Goal: Task Accomplishment & Management: Use online tool/utility

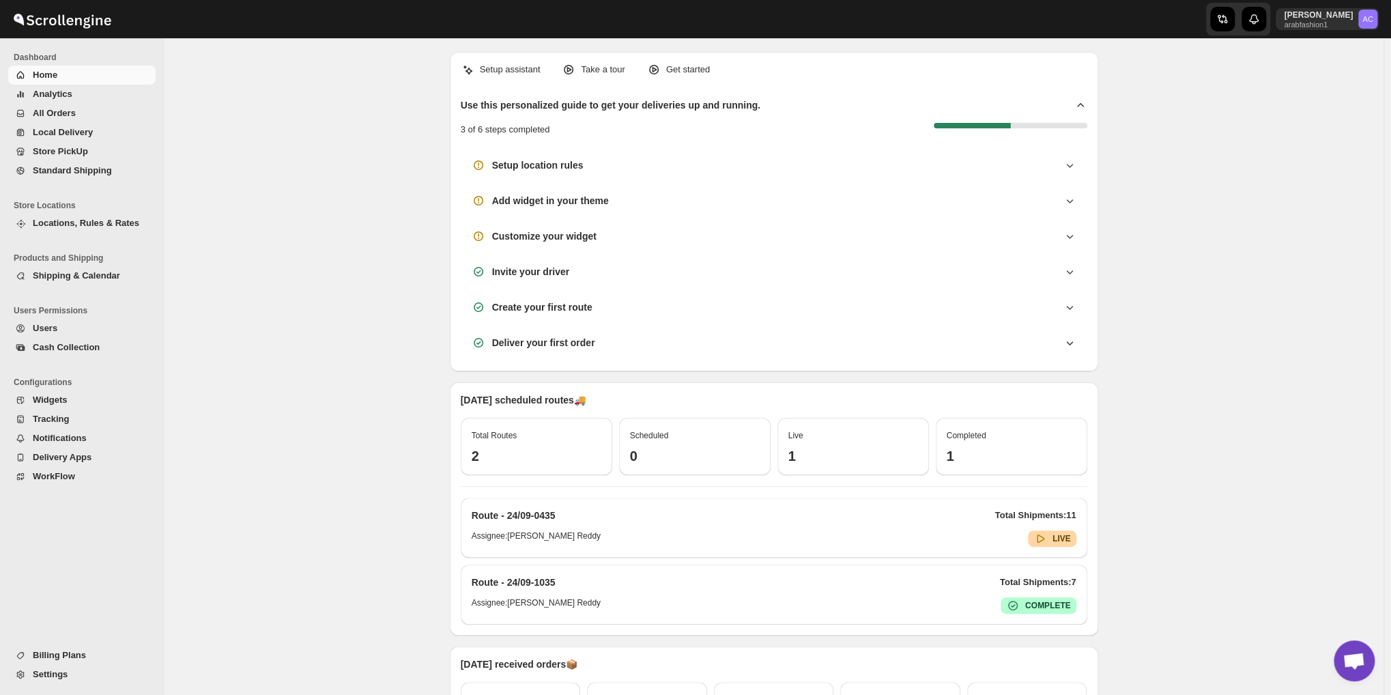
scroll to position [4419, 0]
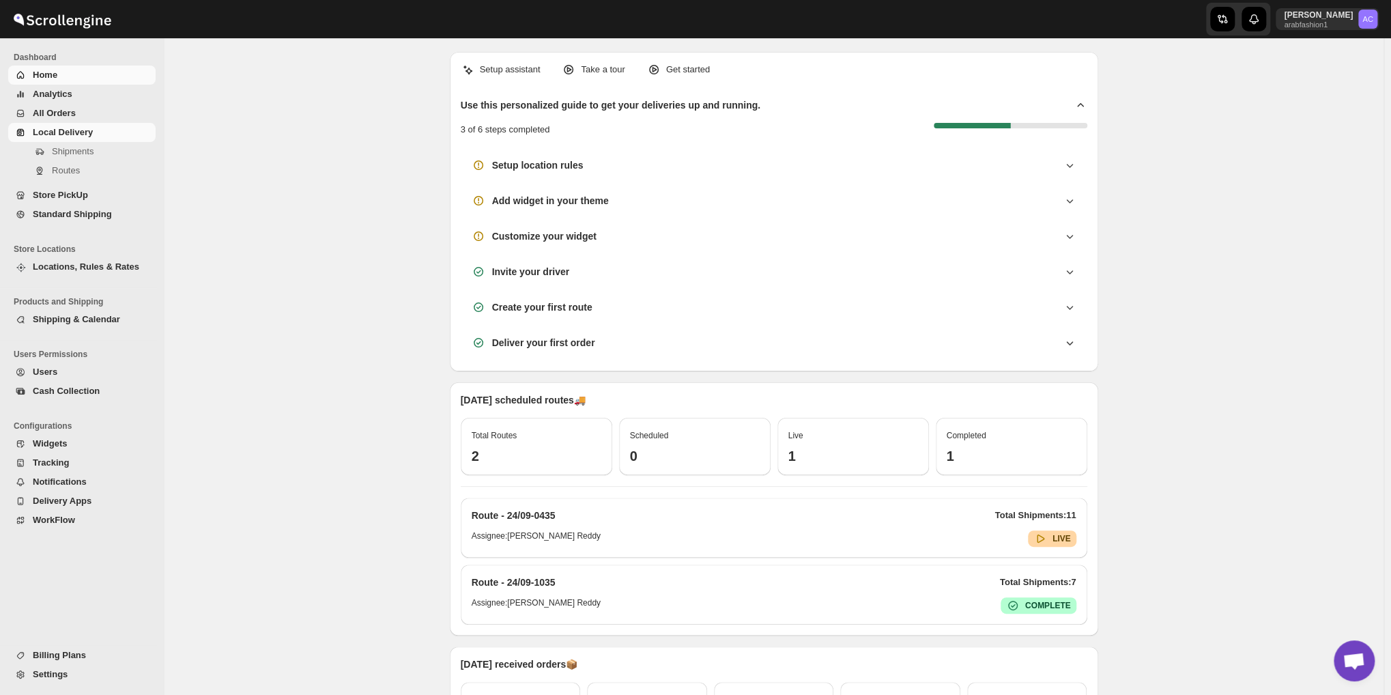
click at [81, 139] on span "Local Delivery" at bounding box center [93, 133] width 120 height 14
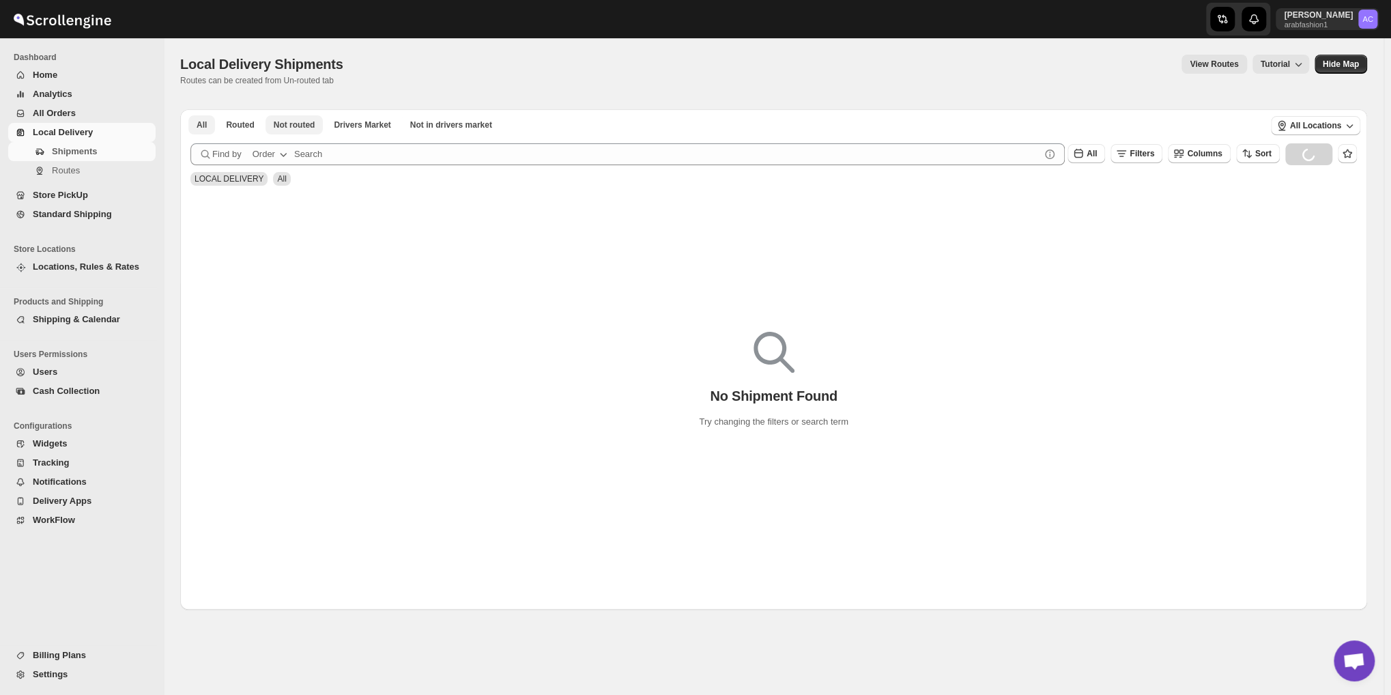
click at [274, 123] on span "Not routed" at bounding box center [295, 124] width 42 height 11
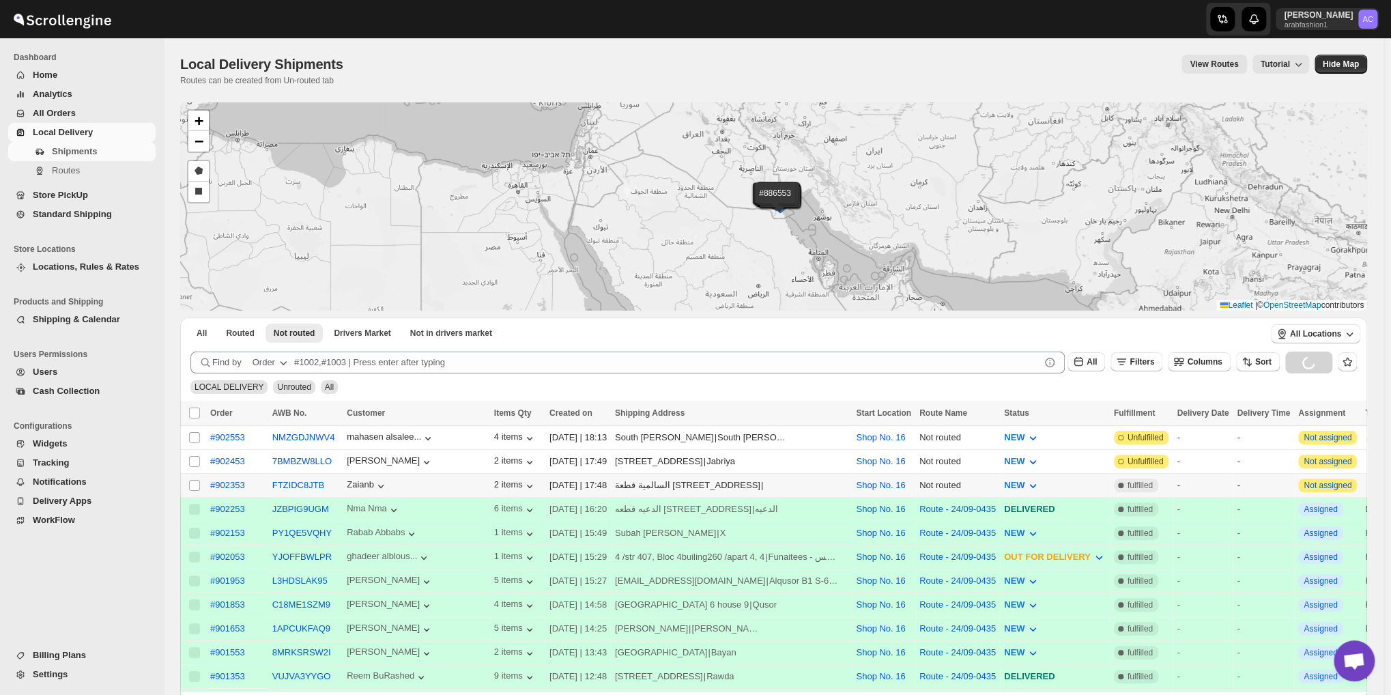
drag, startPoint x: 194, startPoint y: 481, endPoint x: 278, endPoint y: 424, distance: 102.2
click at [194, 481] on input "Select shipment" at bounding box center [194, 485] width 11 height 11
checkbox input "true"
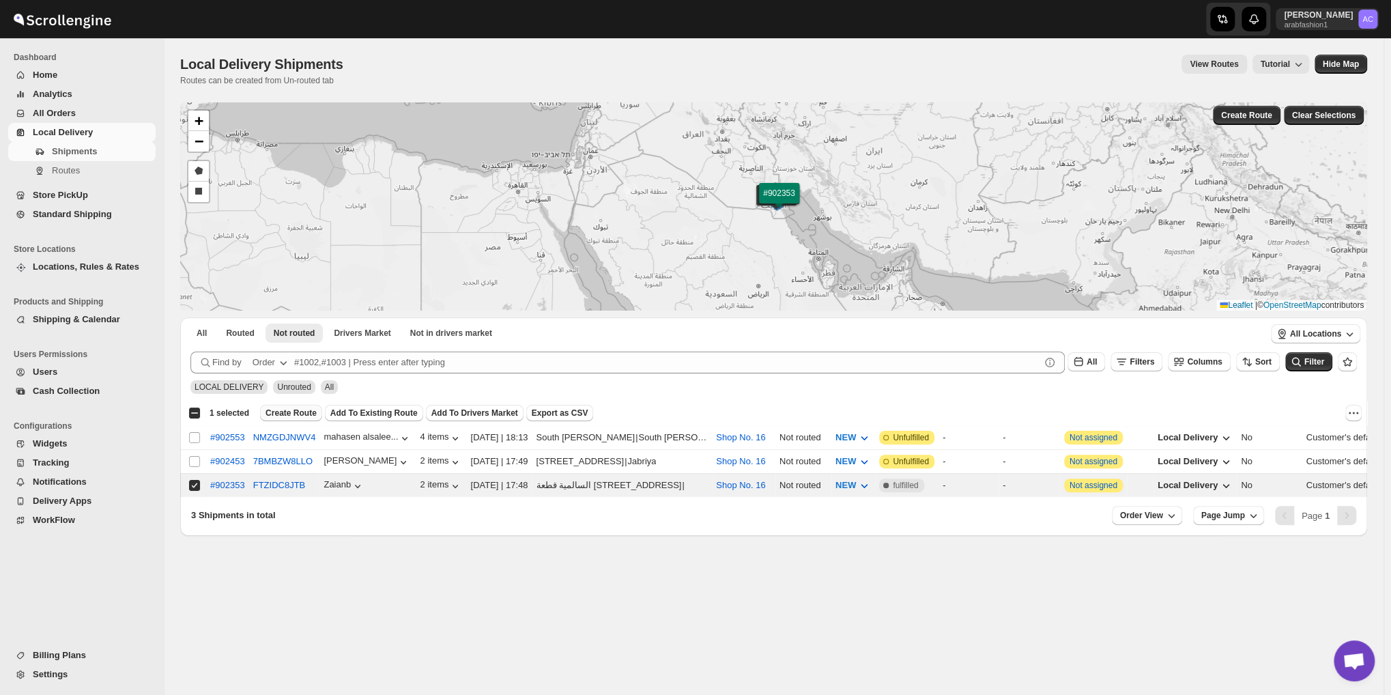
click at [297, 415] on span "Create Route" at bounding box center [290, 412] width 51 height 11
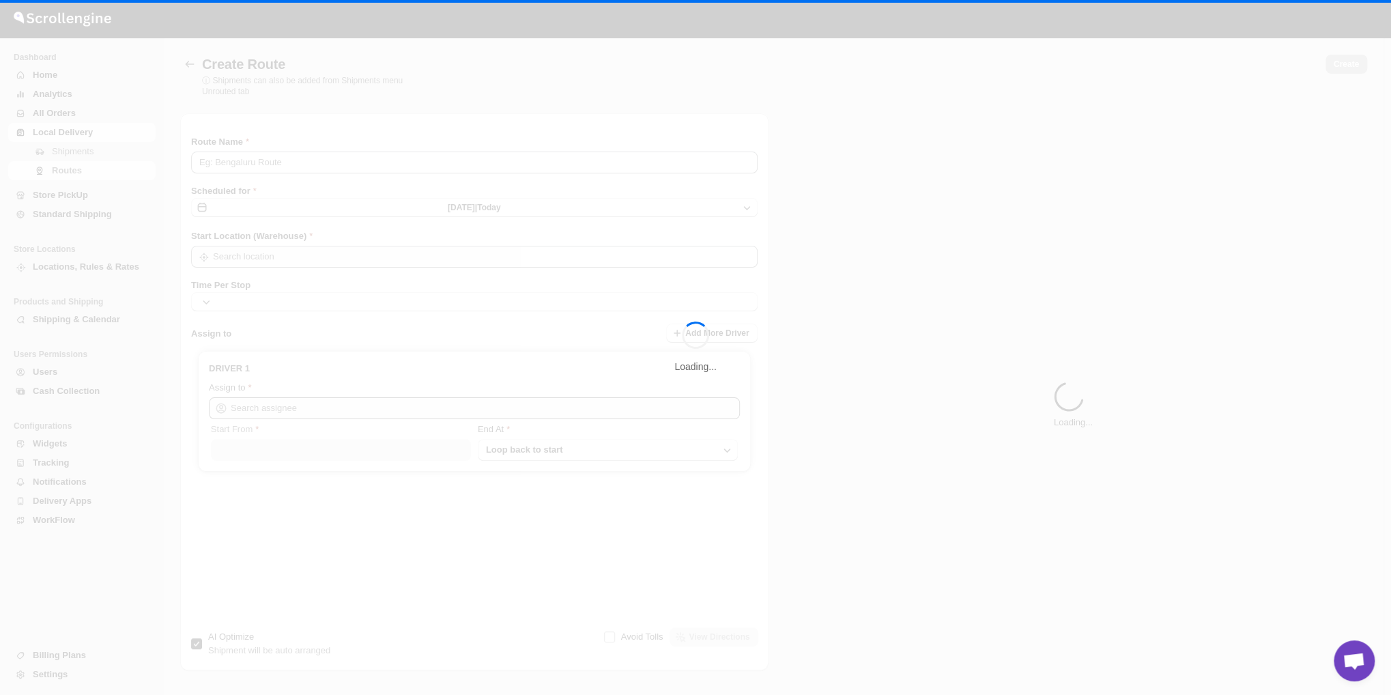
type input "Route - 24/09-0641"
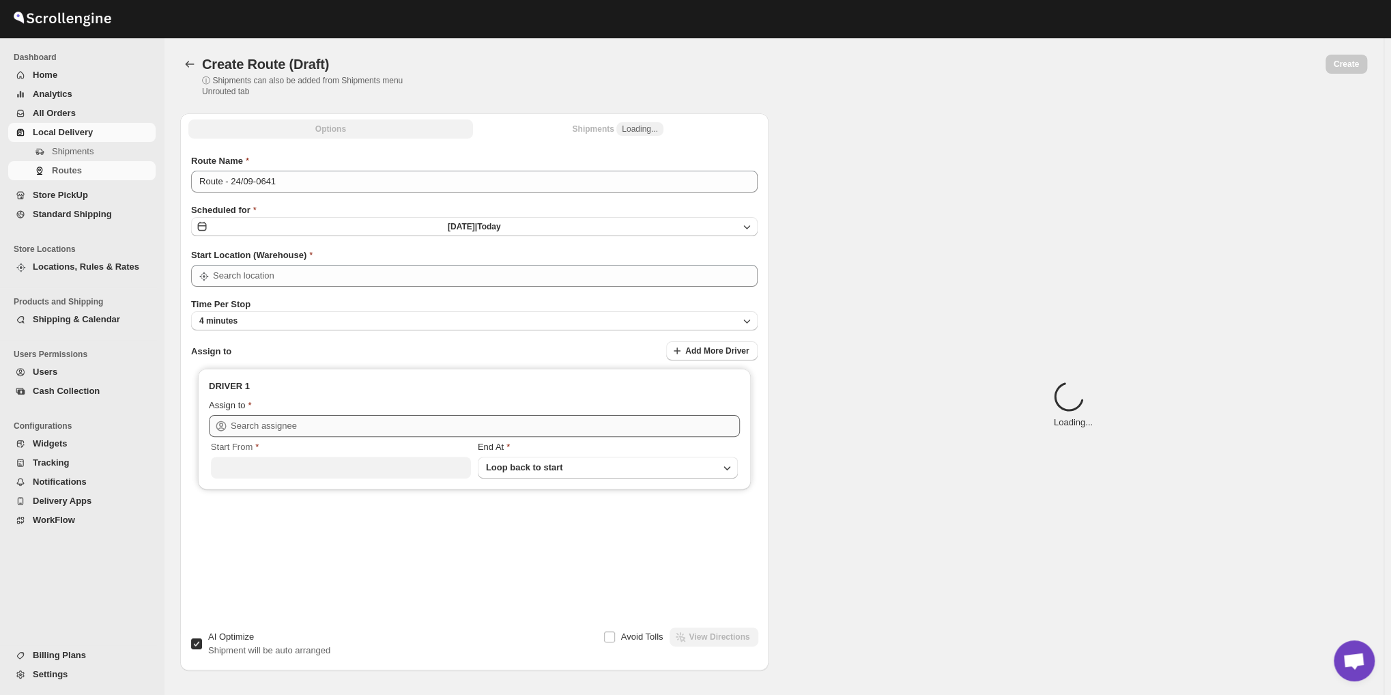
type input "Shop No. 16"
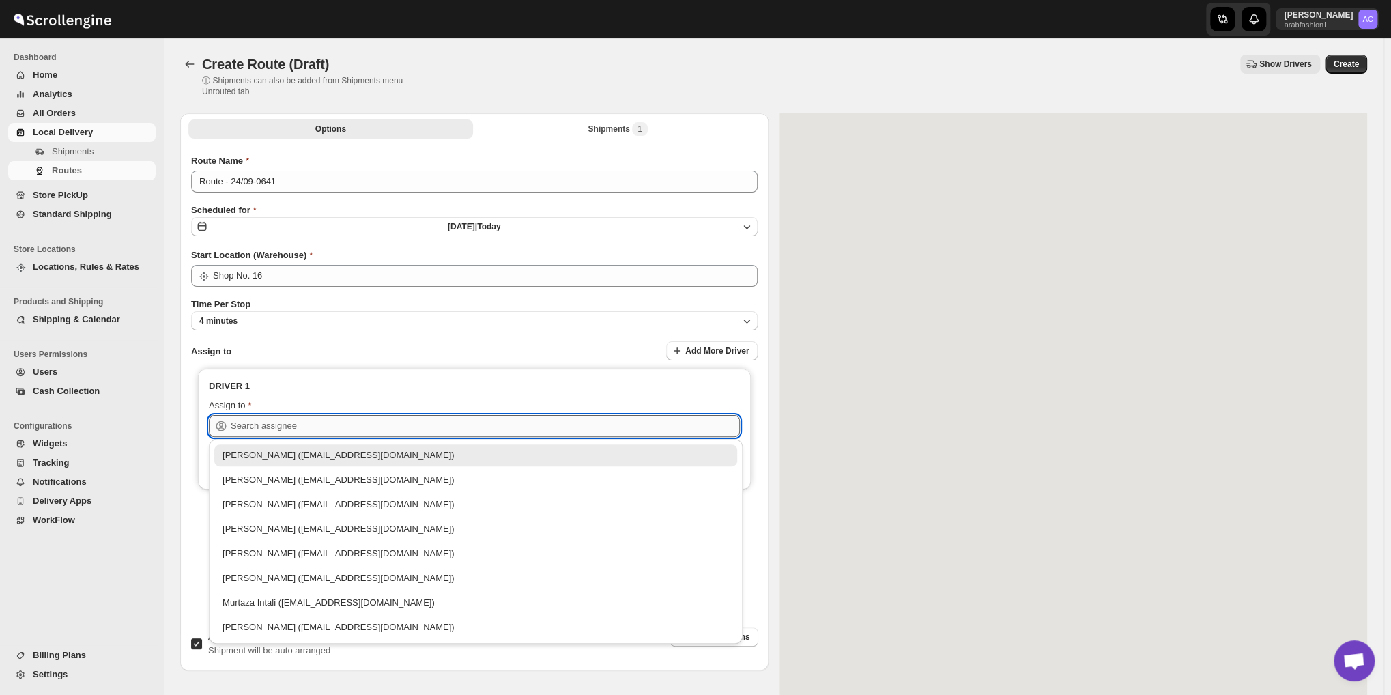
click at [418, 433] on input "text" at bounding box center [485, 426] width 509 height 22
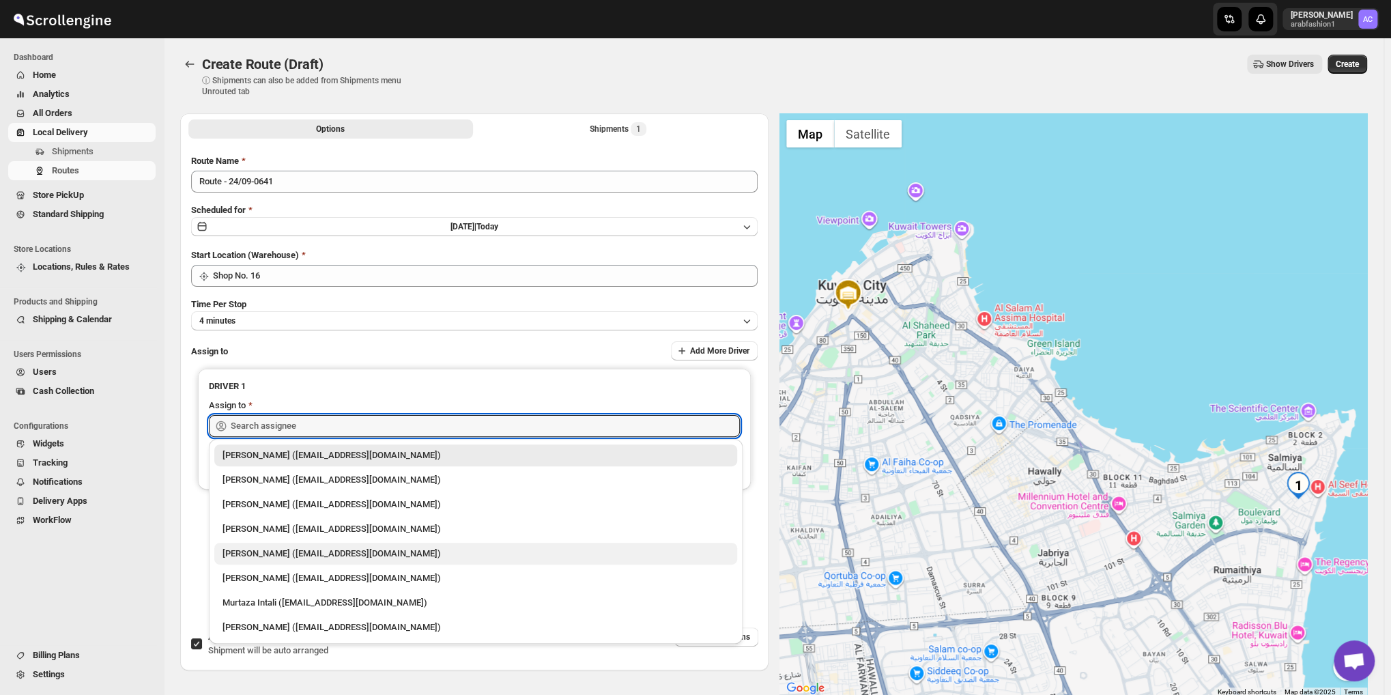
click at [404, 551] on div "[PERSON_NAME] ([EMAIL_ADDRESS][DOMAIN_NAME])" at bounding box center [475, 554] width 506 height 14
type input "[PERSON_NAME] ([EMAIL_ADDRESS][DOMAIN_NAME])"
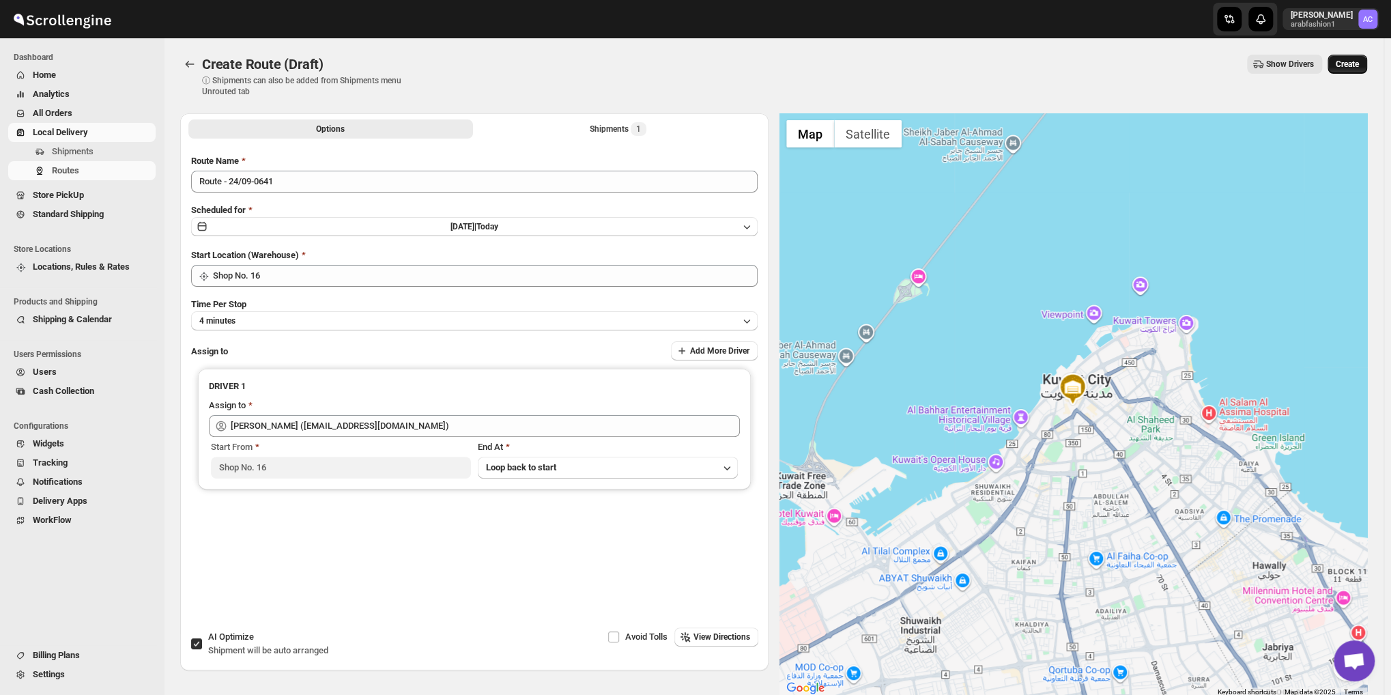
click at [1359, 57] on button "Create" at bounding box center [1347, 64] width 40 height 19
